Goal: Information Seeking & Learning: Learn about a topic

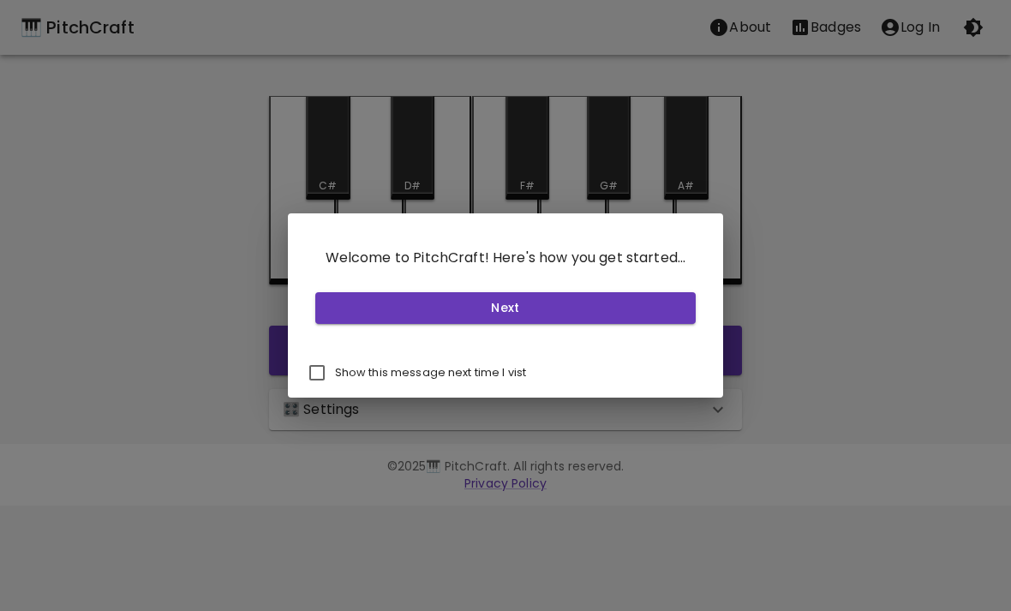
click at [529, 299] on button "Next" at bounding box center [505, 308] width 381 height 32
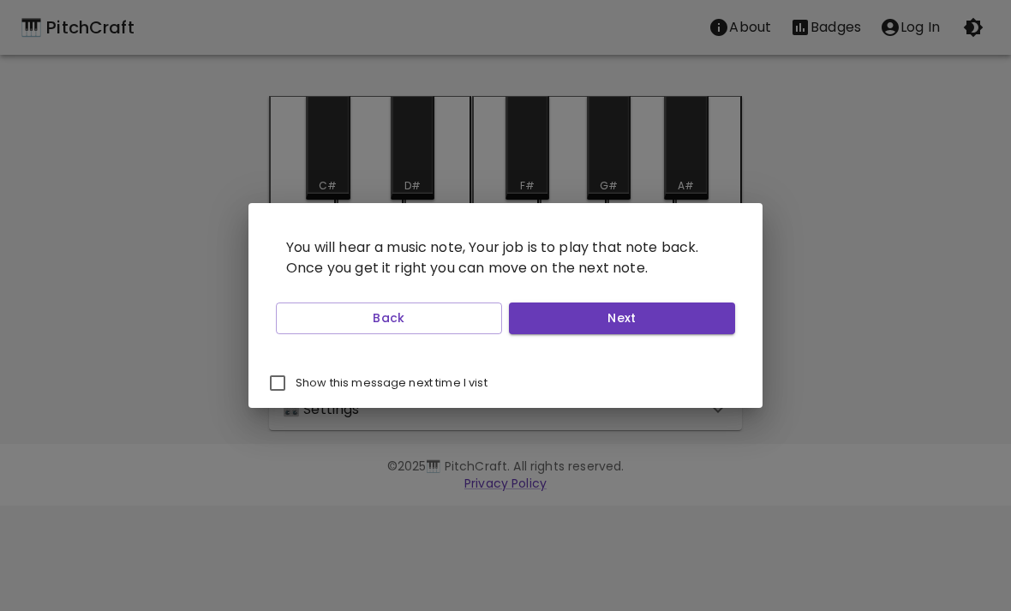
click at [620, 313] on button "Next" at bounding box center [622, 318] width 226 height 32
click at [669, 316] on button "Next" at bounding box center [622, 318] width 226 height 32
click at [665, 333] on button "Next" at bounding box center [622, 318] width 226 height 32
click at [668, 319] on button "Start Playing" at bounding box center [622, 318] width 226 height 32
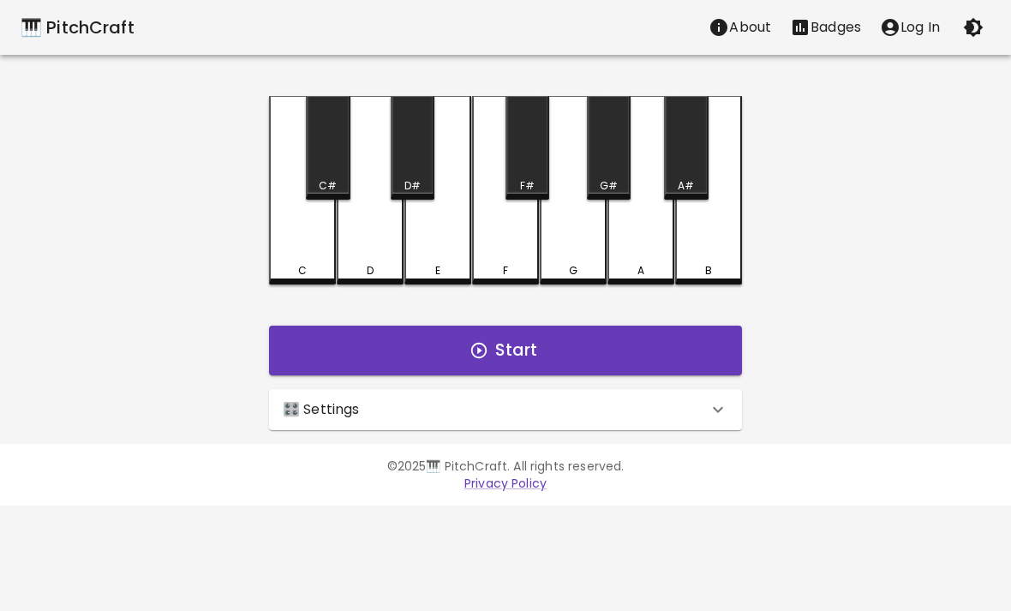
click at [543, 337] on button "Start" at bounding box center [505, 351] width 473 height 50
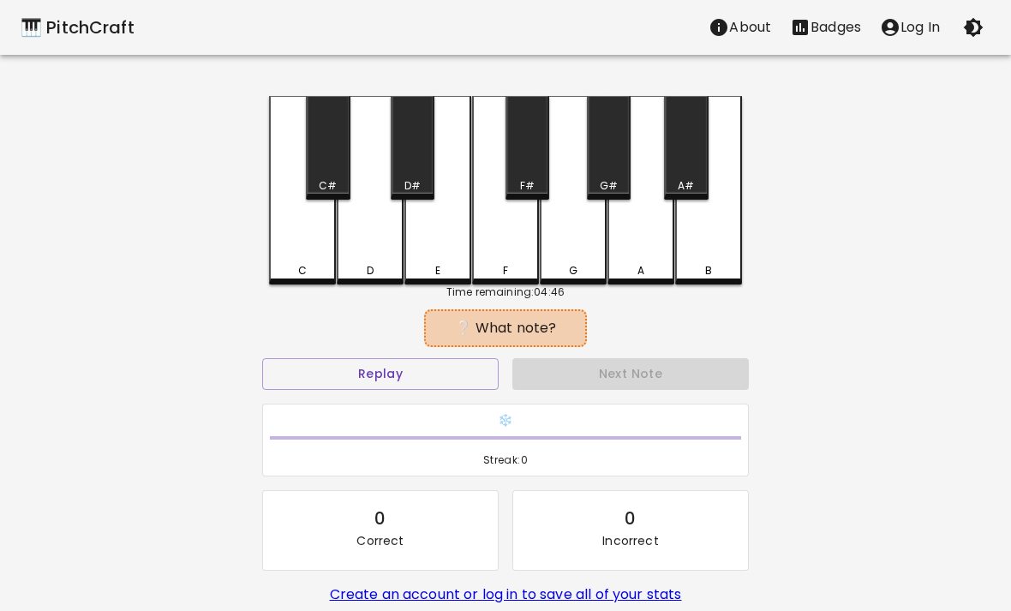
click at [539, 327] on div "❔ What note?" at bounding box center [505, 328] width 145 height 21
click at [406, 368] on button "Replay" at bounding box center [380, 374] width 236 height 32
click at [382, 243] on div "D" at bounding box center [370, 190] width 67 height 188
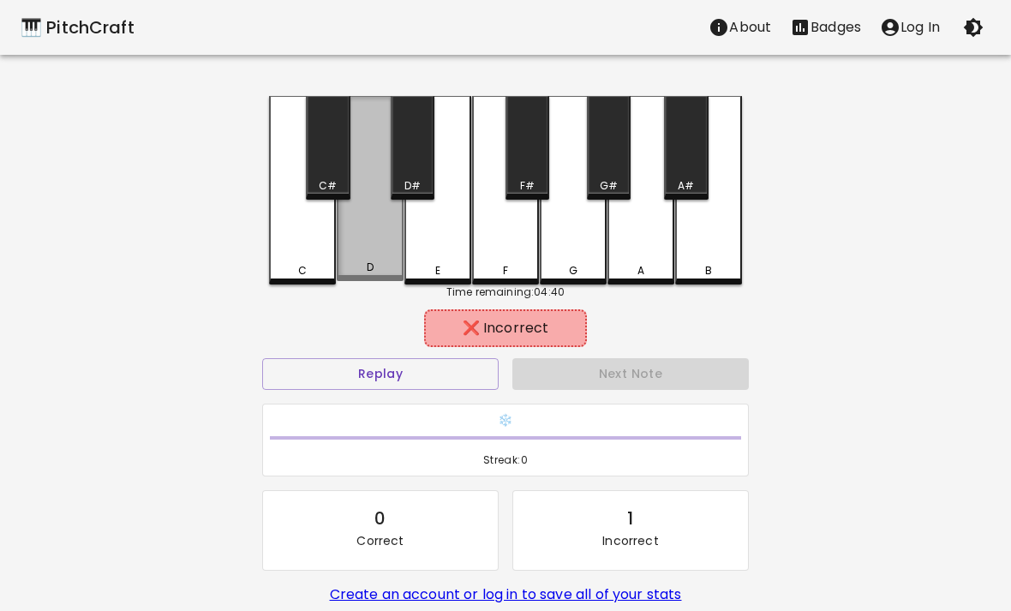
click at [367, 229] on div "D" at bounding box center [370, 188] width 67 height 185
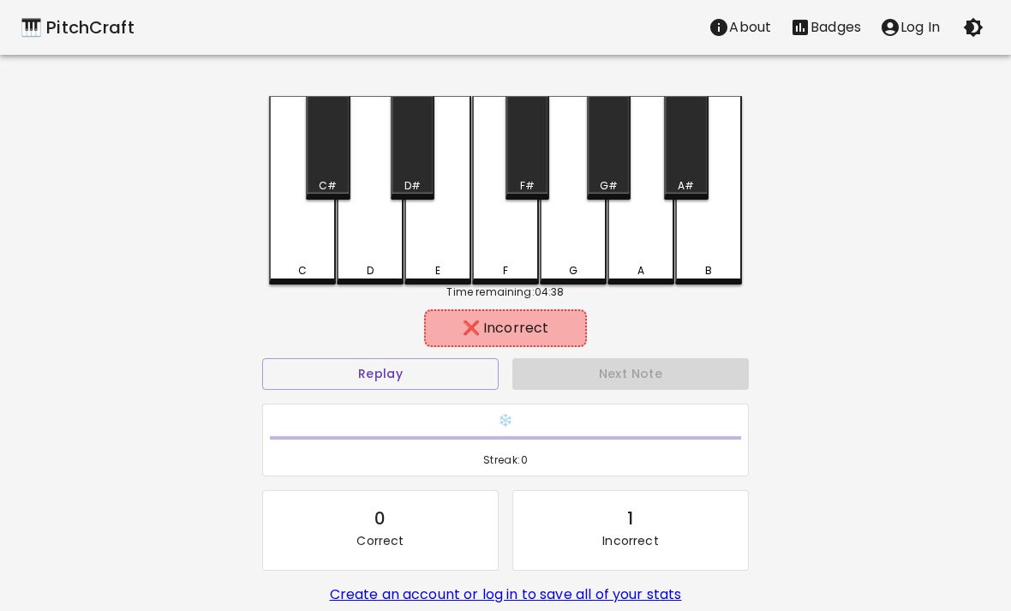
click at [401, 366] on button "Replay" at bounding box center [380, 374] width 236 height 32
click at [581, 240] on div "G" at bounding box center [573, 190] width 67 height 188
click at [430, 369] on button "Replay" at bounding box center [380, 374] width 236 height 32
click at [514, 254] on div "F" at bounding box center [505, 190] width 67 height 188
click at [439, 372] on button "Replay" at bounding box center [380, 374] width 236 height 32
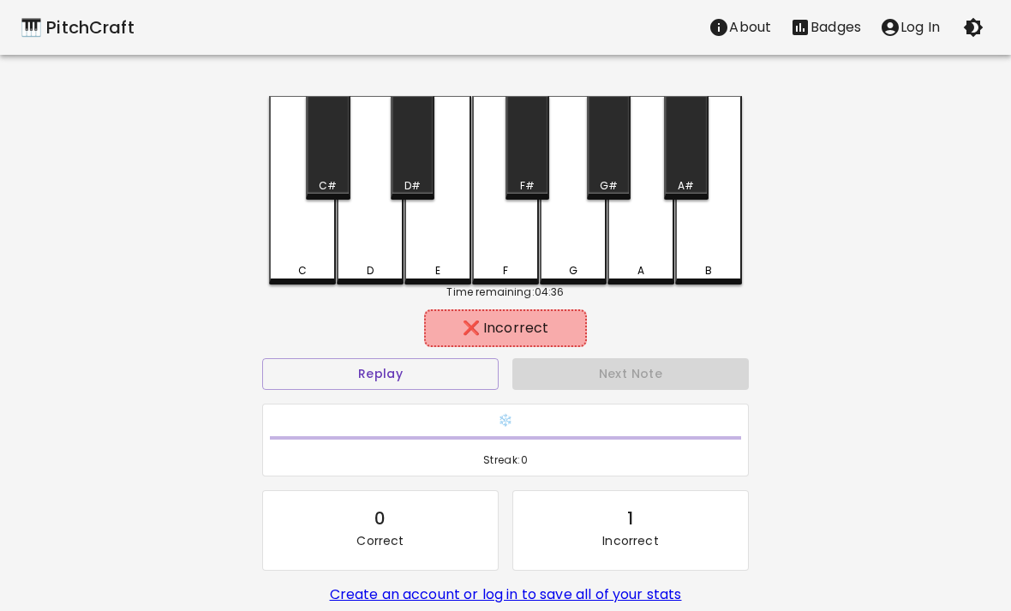
click at [441, 233] on div "E" at bounding box center [437, 190] width 67 height 188
click at [437, 362] on button "Replay" at bounding box center [380, 374] width 236 height 32
click at [608, 236] on div "A" at bounding box center [640, 190] width 67 height 188
click at [455, 383] on button "Replay" at bounding box center [380, 374] width 236 height 32
click at [610, 172] on div "G#" at bounding box center [609, 148] width 44 height 104
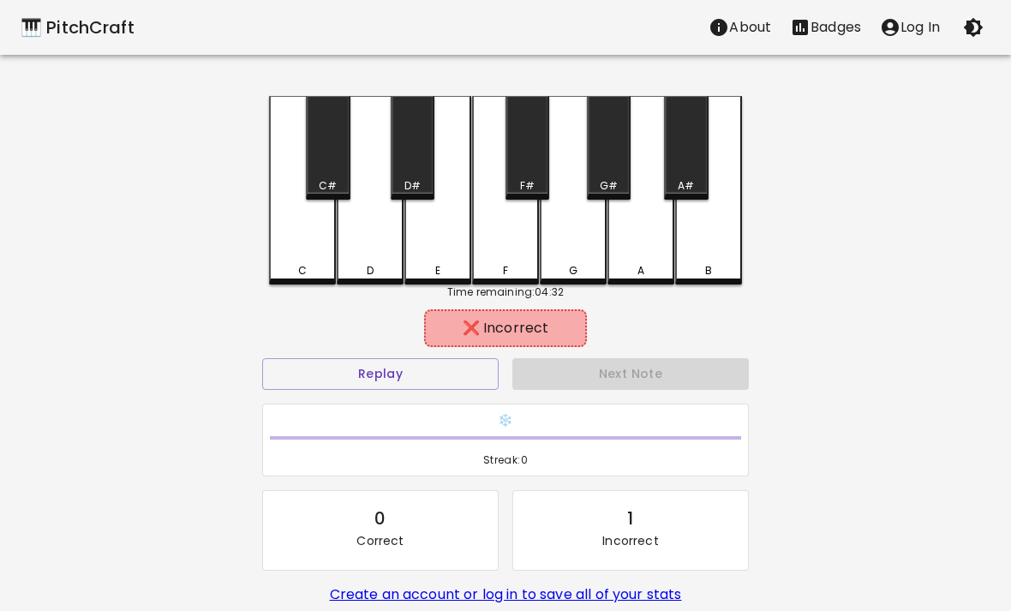
click at [446, 367] on button "Replay" at bounding box center [380, 374] width 236 height 32
click at [536, 168] on div "F#" at bounding box center [527, 148] width 44 height 104
click at [433, 372] on button "Replay" at bounding box center [380, 374] width 236 height 32
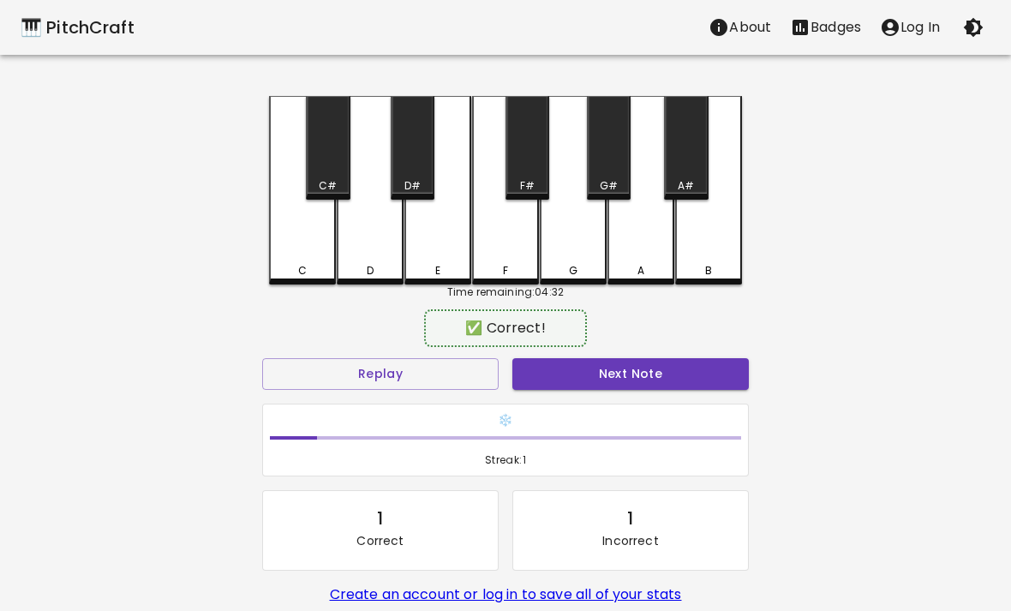
click at [691, 162] on div "A#" at bounding box center [686, 148] width 44 height 104
click at [746, 27] on p "About" at bounding box center [750, 27] width 42 height 21
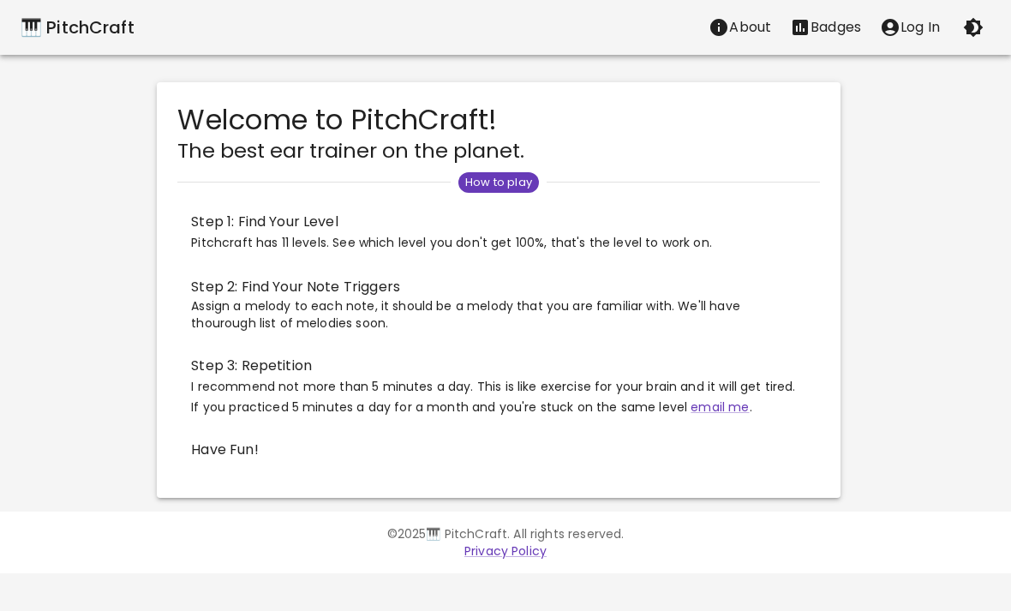
click at [832, 28] on p "Badges" at bounding box center [835, 27] width 51 height 21
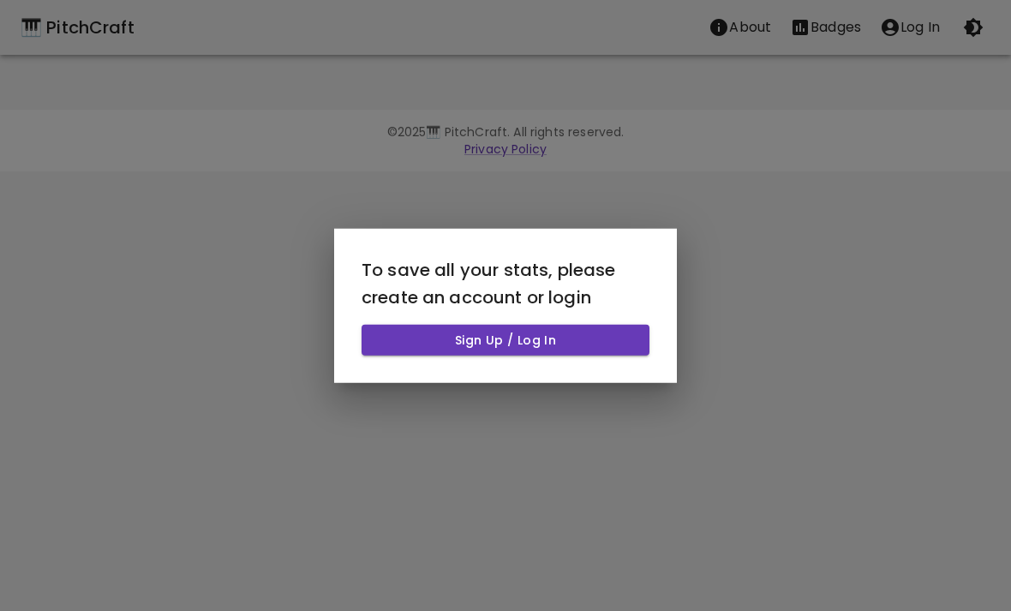
click at [985, 35] on div at bounding box center [505, 305] width 1011 height 611
